Goal: Find specific page/section: Find specific page/section

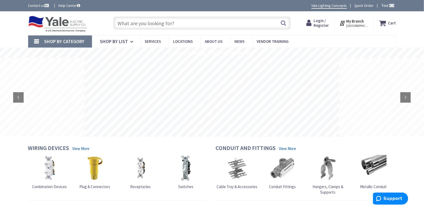
click at [128, 21] on input "text" at bounding box center [201, 23] width 177 height 13
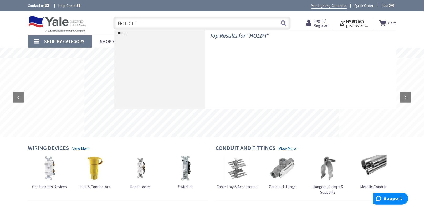
type input "HOLD ITS"
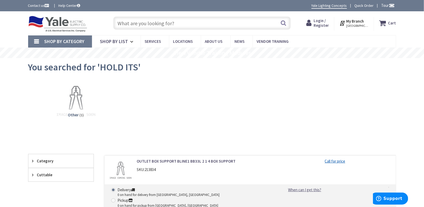
drag, startPoint x: 83, startPoint y: 25, endPoint x: 134, endPoint y: 89, distance: 82.1
click at [83, 25] on img at bounding box center [57, 24] width 59 height 16
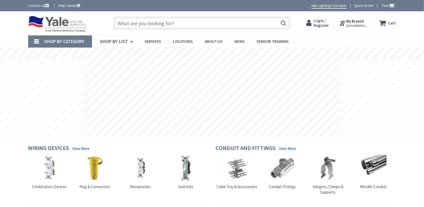
click at [131, 23] on input "text" at bounding box center [201, 23] width 177 height 13
click at [351, 21] on strong "My Branch" at bounding box center [355, 21] width 18 height 5
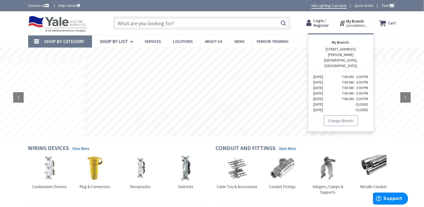
click at [340, 115] on link "Change Branch" at bounding box center [341, 120] width 34 height 11
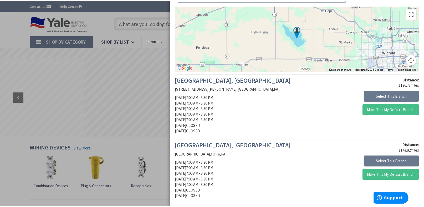
scroll to position [53, 0]
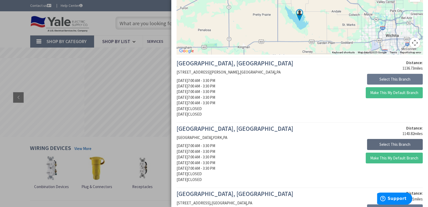
click at [403, 143] on button "Select This Branch" at bounding box center [395, 144] width 56 height 11
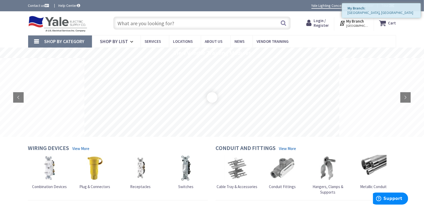
click at [12, 24] on div "Skip to Content Toggle Nav Search Cart My Cart Close" at bounding box center [212, 23] width 424 height 24
